Goal: Task Accomplishment & Management: Manage account settings

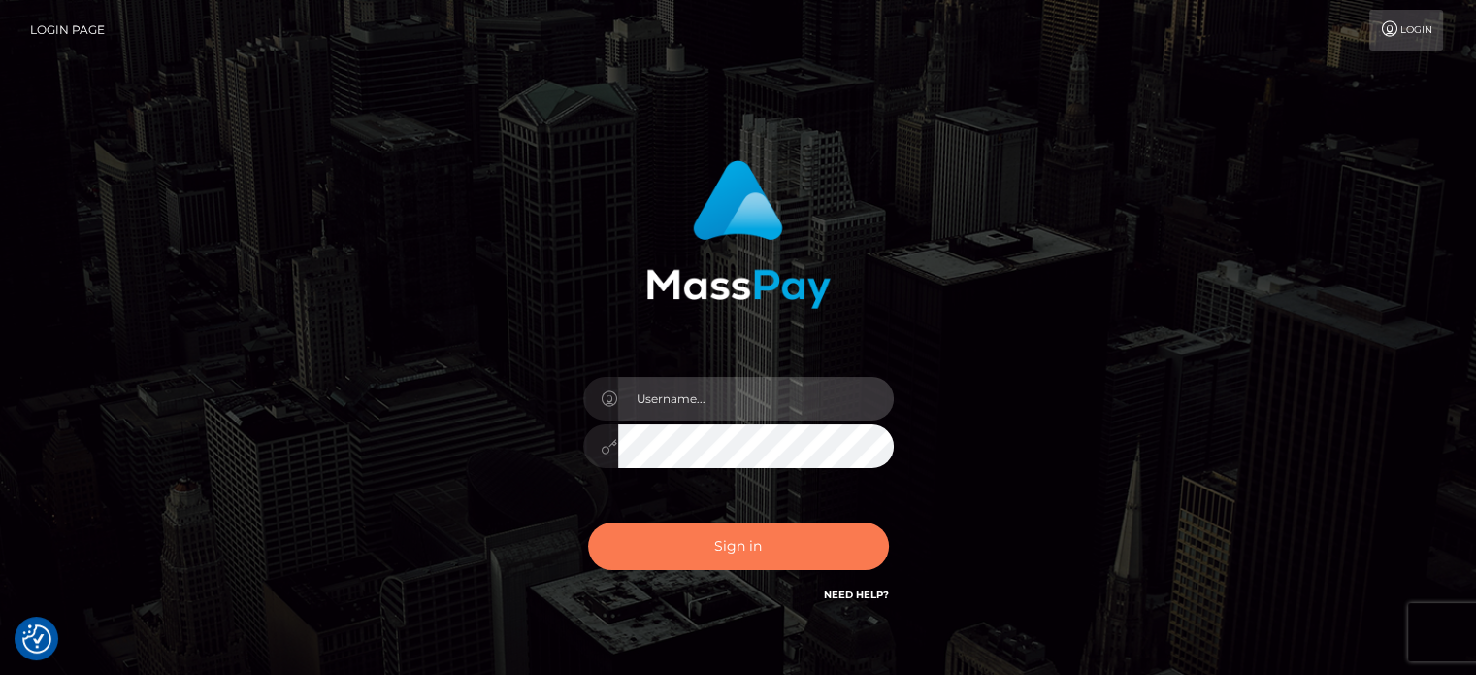
type input "kristy.ai"
click at [735, 554] on button "Sign in" at bounding box center [738, 546] width 301 height 48
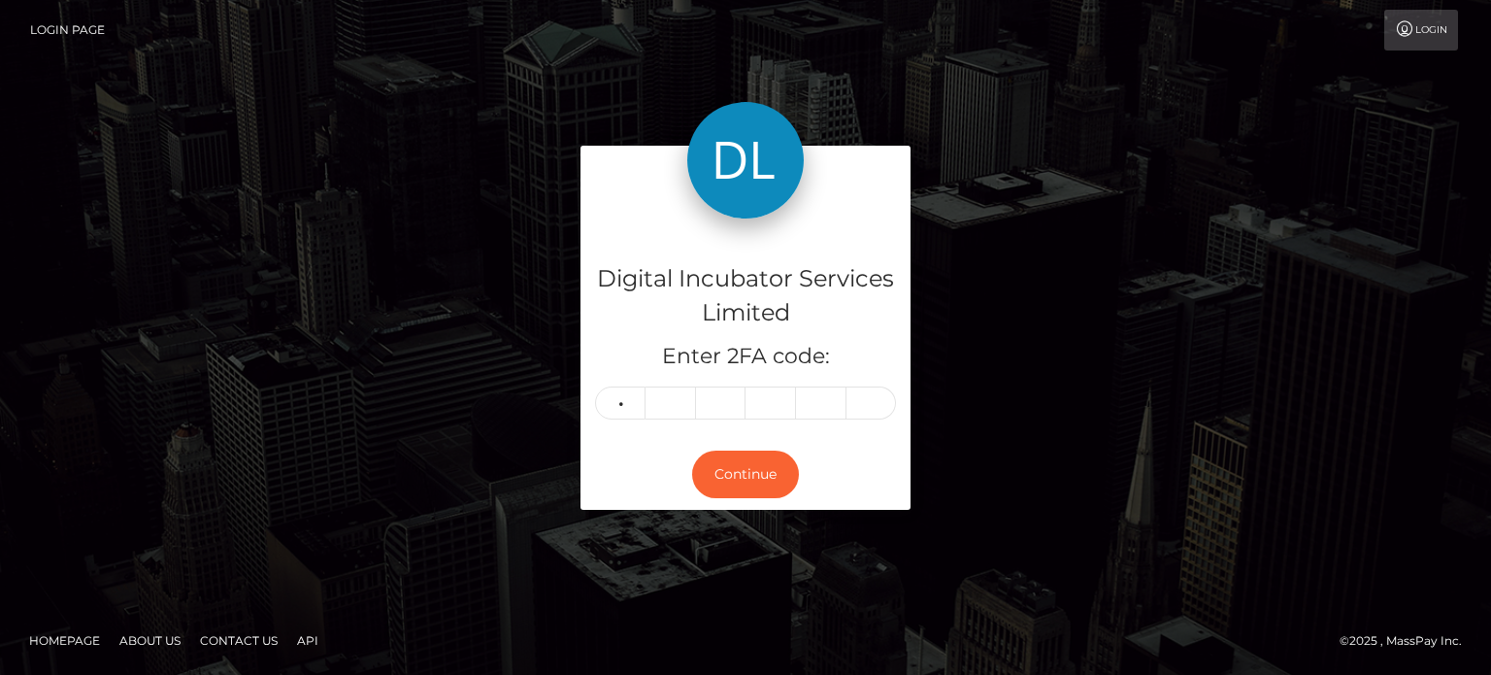
type input "1"
type input "8"
type input "0"
type input "2"
type input "8"
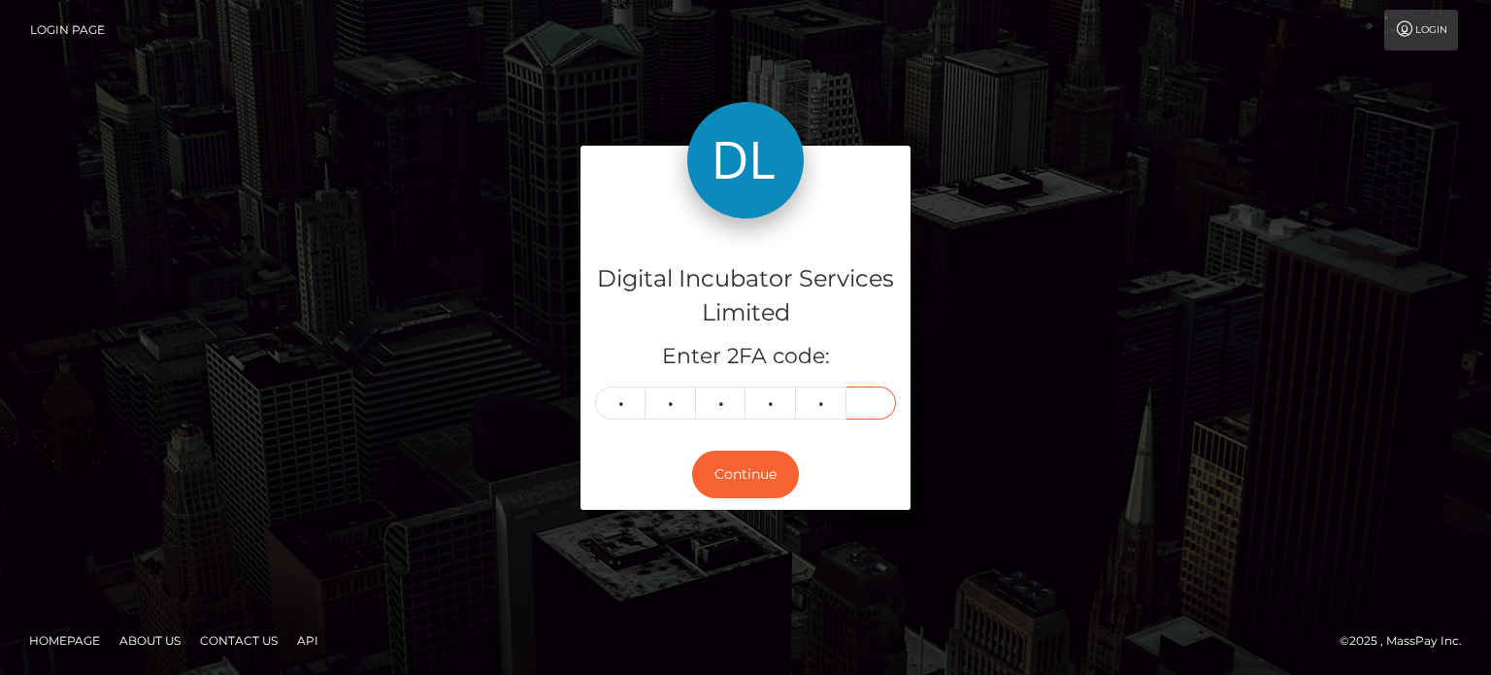
type input "0"
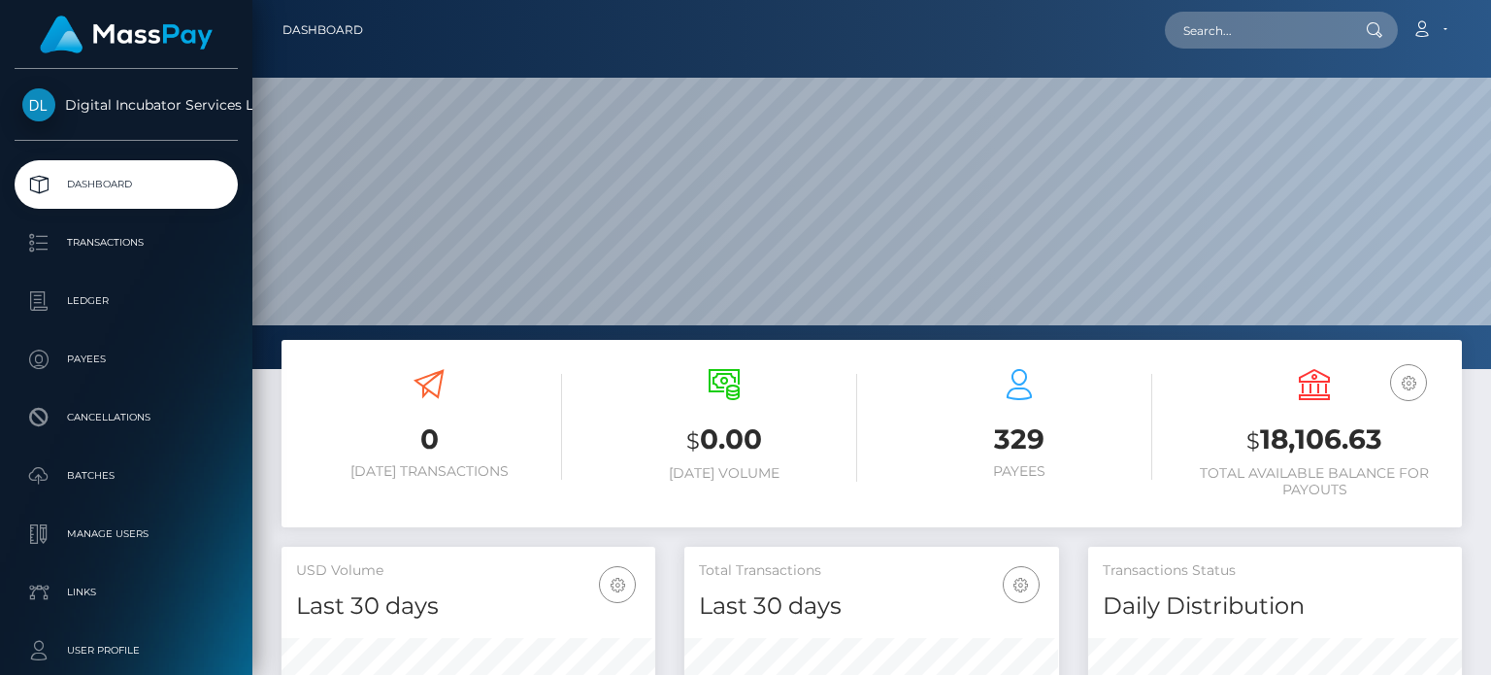
scroll to position [344, 373]
